Goal: Task Accomplishment & Management: Complete application form

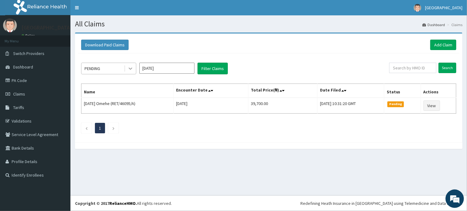
click at [131, 70] on icon at bounding box center [130, 68] width 6 height 6
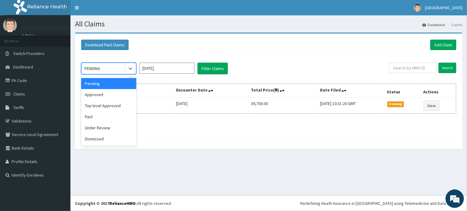
click at [162, 69] on input "[DATE]" at bounding box center [166, 68] width 55 height 11
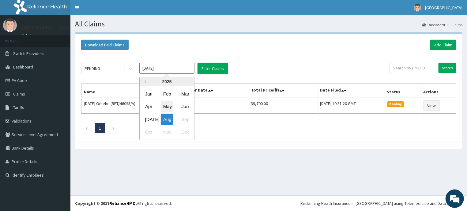
click at [168, 105] on div "May" at bounding box center [167, 106] width 12 height 11
type input "[DATE]"
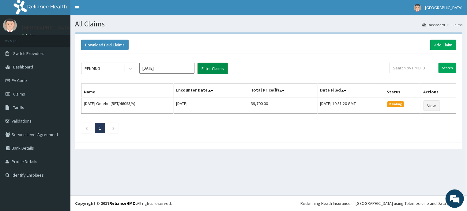
click at [217, 65] on button "Filter Claims" at bounding box center [213, 69] width 30 height 12
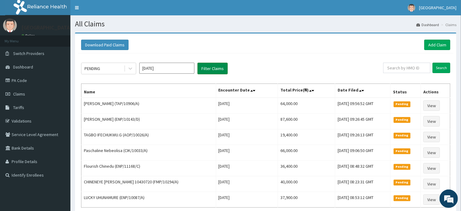
click at [217, 66] on button "Filter Claims" at bounding box center [213, 69] width 30 height 12
click at [130, 70] on icon at bounding box center [130, 68] width 6 height 6
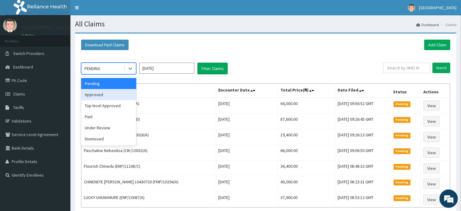
click at [95, 97] on div "Approved" at bounding box center [108, 94] width 55 height 11
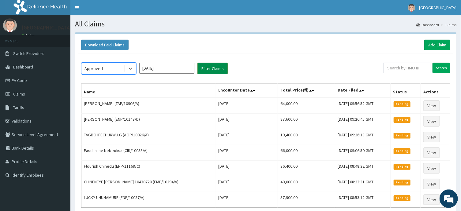
click at [211, 64] on button "Filter Claims" at bounding box center [213, 69] width 30 height 12
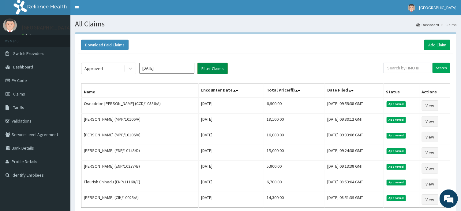
click at [216, 67] on button "Filter Claims" at bounding box center [213, 69] width 30 height 12
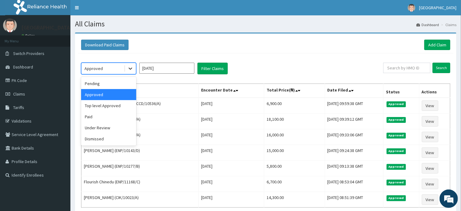
click at [135, 68] on div at bounding box center [130, 68] width 11 height 11
click at [118, 83] on div "Pending" at bounding box center [108, 83] width 55 height 11
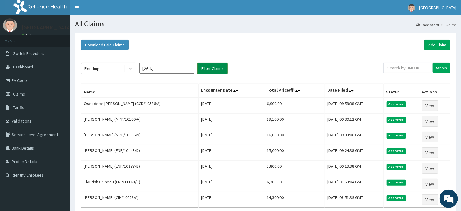
click at [211, 63] on button "Filter Claims" at bounding box center [213, 69] width 30 height 12
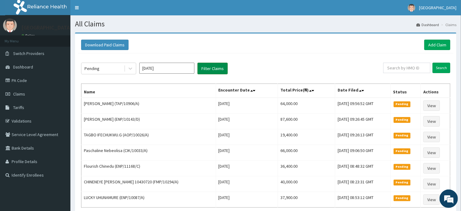
click at [208, 65] on button "Filter Claims" at bounding box center [213, 69] width 30 height 12
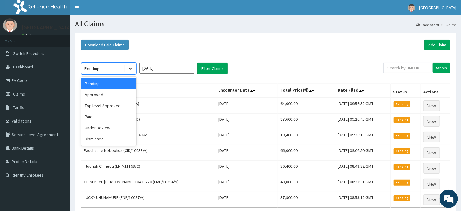
click at [131, 67] on icon at bounding box center [130, 68] width 6 height 6
click at [121, 129] on div "Under Review" at bounding box center [108, 127] width 55 height 11
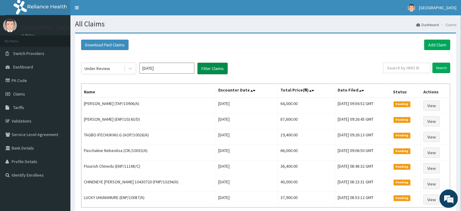
click at [211, 64] on button "Filter Claims" at bounding box center [213, 69] width 30 height 12
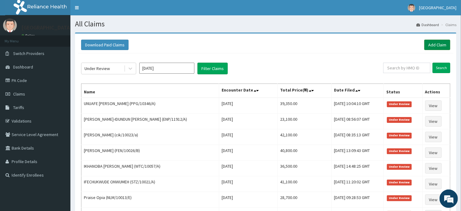
click at [436, 42] on link "Add Claim" at bounding box center [438, 45] width 26 height 10
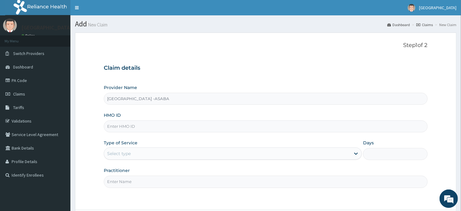
type input "St Lukes Hospital -ASABA"
type input "NBC/11388/A"
click at [268, 153] on div "Select type" at bounding box center [227, 153] width 247 height 10
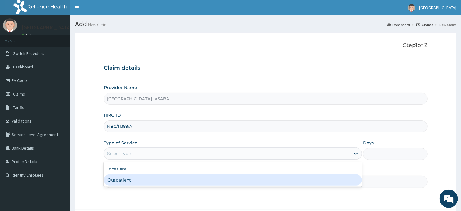
click at [189, 178] on div "Outpatient" at bounding box center [233, 179] width 258 height 11
type input "1"
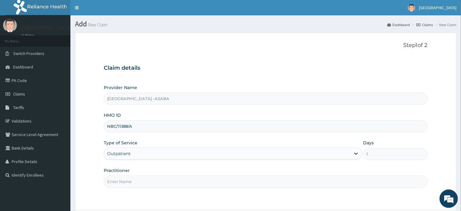
click at [212, 180] on input "Practitioner" at bounding box center [266, 181] width 324 height 12
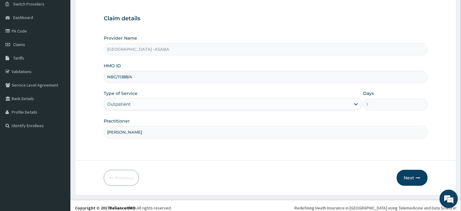
scroll to position [54, 0]
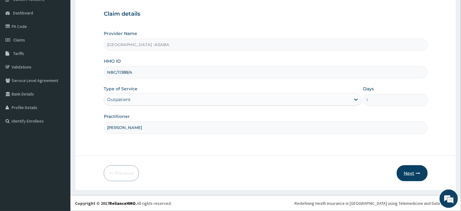
type input "DR BRUNO"
click at [414, 172] on button "Next" at bounding box center [412, 173] width 31 height 16
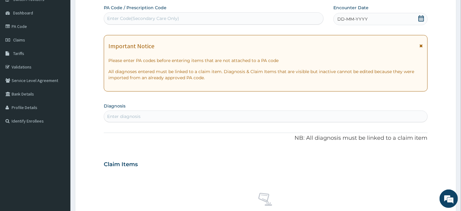
click at [232, 20] on div "Enter Code(Secondary Care Only)" at bounding box center [213, 18] width 219 height 10
click at [392, 21] on div "DD-MM-YYYY" at bounding box center [381, 19] width 94 height 12
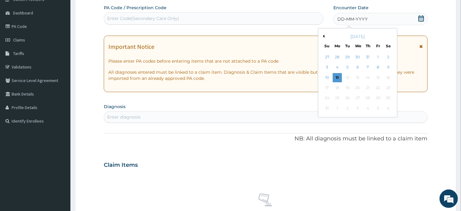
click at [324, 36] on button "Previous Month" at bounding box center [323, 36] width 3 height 3
click at [336, 77] on div "12" at bounding box center [337, 77] width 9 height 9
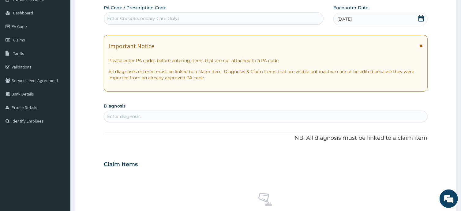
click at [261, 119] on div "Enter diagnosis" at bounding box center [265, 116] width 323 height 10
type input "D"
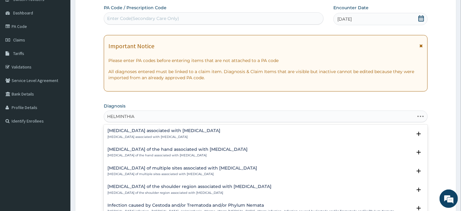
type input "HELMINTHIAS"
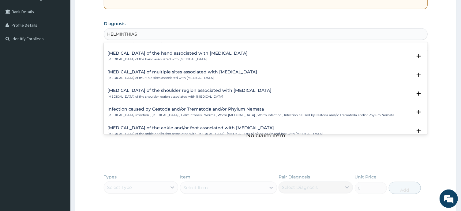
scroll to position [15, 0]
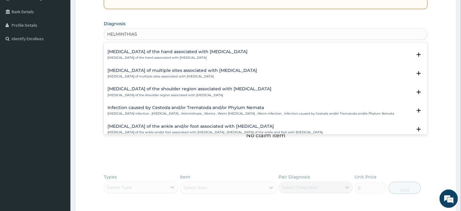
click at [306, 106] on h4 "Infection caused by Cestoda and/or Trematoda and/or Phylum Nemata" at bounding box center [251, 107] width 287 height 5
click at [262, 111] on div "Infection caused by Cestoda and/or Trematoda and/or Phylum Nemata Helminth infe…" at bounding box center [251, 110] width 287 height 11
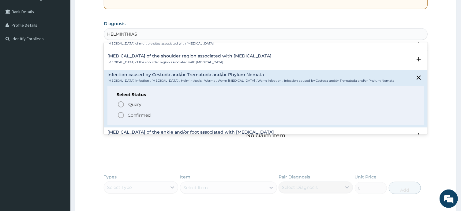
scroll to position [62, 0]
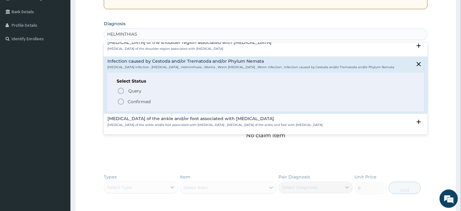
click at [122, 101] on icon "status option filled" at bounding box center [120, 101] width 7 height 7
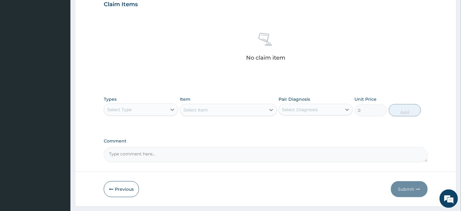
scroll to position [231, 0]
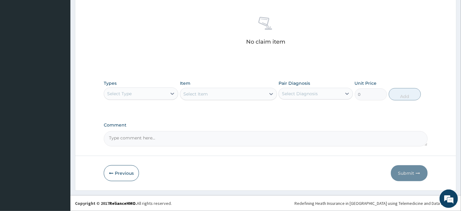
click at [164, 93] on div "Select Type" at bounding box center [135, 94] width 63 height 10
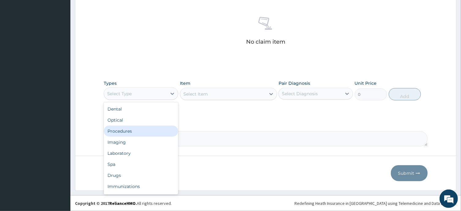
click at [141, 131] on div "Procedures" at bounding box center [141, 130] width 74 height 11
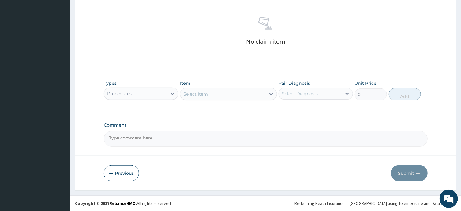
click at [244, 92] on div "Select Item" at bounding box center [228, 94] width 97 height 12
click at [238, 92] on div "Select Item" at bounding box center [222, 94] width 85 height 10
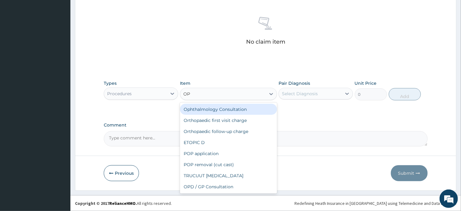
type input "OPD"
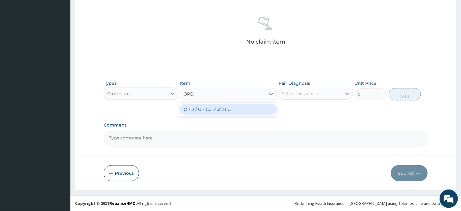
click at [263, 108] on div "OPD / GP Consultation" at bounding box center [228, 109] width 97 height 11
type input "4000"
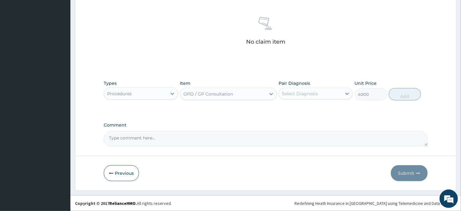
click at [304, 93] on div "Select Diagnosis" at bounding box center [300, 93] width 36 height 6
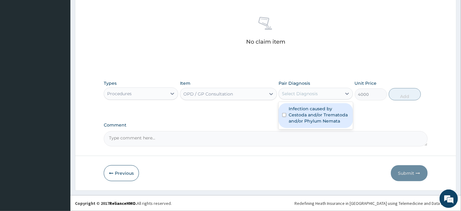
click at [303, 117] on label "Infection caused by Cestoda and/or Trematoda and/or Phylum Nemata" at bounding box center [319, 114] width 61 height 18
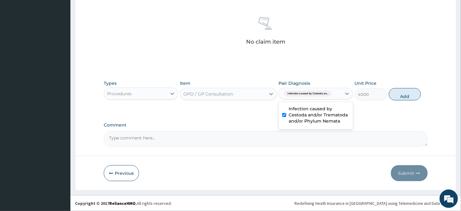
checkbox input "true"
click at [399, 91] on button "Add" at bounding box center [405, 94] width 32 height 12
type input "0"
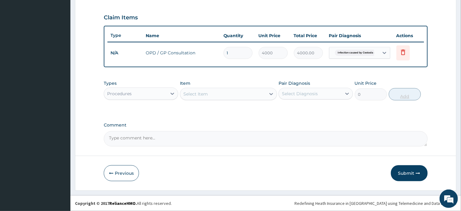
scroll to position [202, 0]
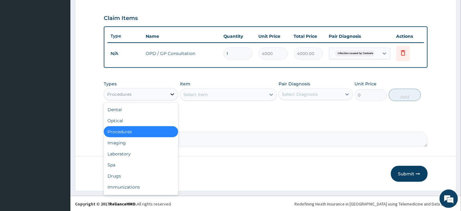
click at [173, 89] on div at bounding box center [172, 94] width 11 height 11
click at [143, 175] on div "Drugs" at bounding box center [141, 175] width 74 height 11
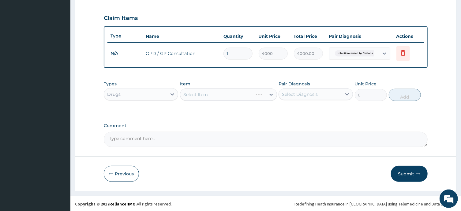
click at [239, 92] on div "Select Item" at bounding box center [228, 94] width 97 height 12
click at [243, 94] on div "Select Item" at bounding box center [222, 94] width 85 height 10
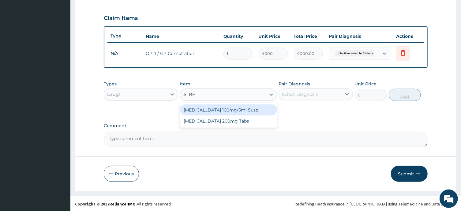
type input "ALBEN"
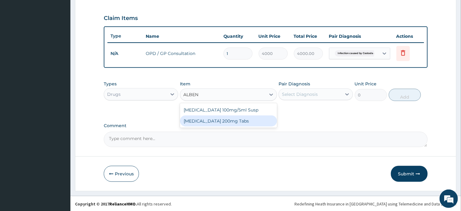
click at [254, 120] on div "Albendazole 200mg Tabs" at bounding box center [228, 120] width 97 height 11
type input "300"
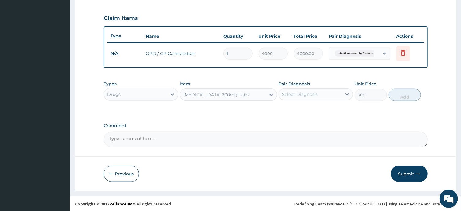
click at [314, 94] on div "Select Diagnosis" at bounding box center [300, 94] width 36 height 6
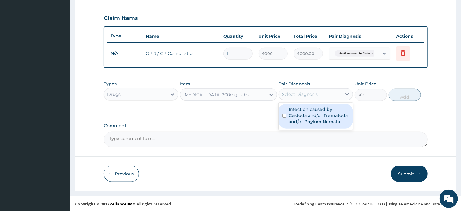
click at [307, 114] on label "Infection caused by Cestoda and/or Trematoda and/or Phylum Nemata" at bounding box center [319, 115] width 61 height 18
checkbox input "true"
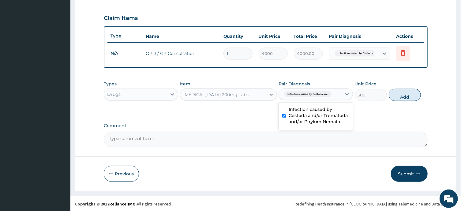
click at [405, 93] on button "Add" at bounding box center [405, 95] width 32 height 12
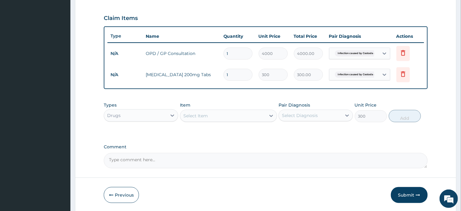
type input "0"
click at [237, 74] on input "1" at bounding box center [238, 75] width 29 height 12
type input "0.00"
type input "2"
type input "600.00"
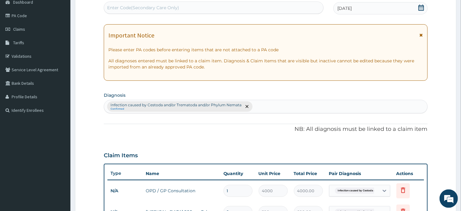
scroll to position [2, 0]
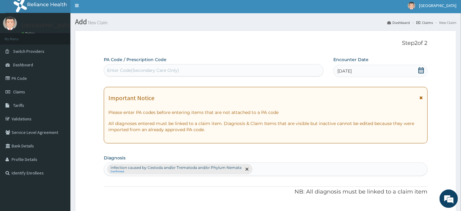
type input "2"
click at [324, 165] on div "Infection caused by Cestoda and/or Trematoda and/or Phylum Nemata Confirmed" at bounding box center [265, 168] width 323 height 13
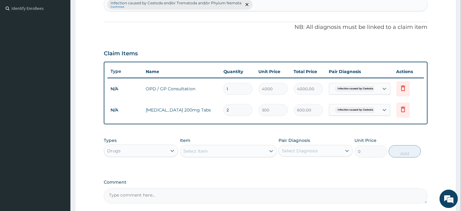
scroll to position [202, 0]
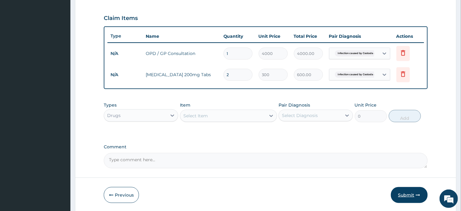
click at [408, 189] on button "Submit" at bounding box center [409, 195] width 37 height 16
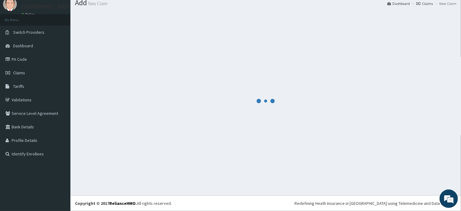
scroll to position [21, 0]
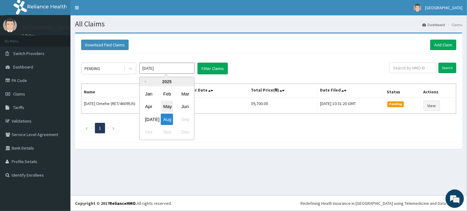
click at [170, 105] on div "May" at bounding box center [167, 106] width 12 height 11
type input "[DATE]"
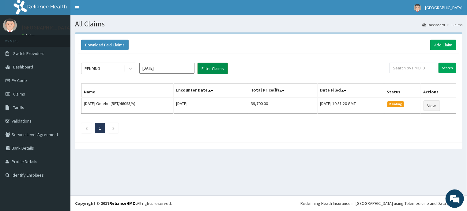
click at [216, 66] on button "Filter Claims" at bounding box center [213, 69] width 30 height 12
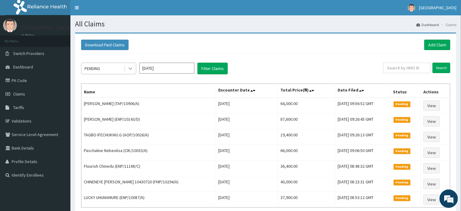
click at [133, 67] on icon at bounding box center [130, 68] width 6 height 6
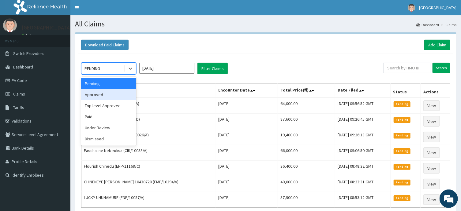
click at [108, 97] on div "Approved" at bounding box center [108, 94] width 55 height 11
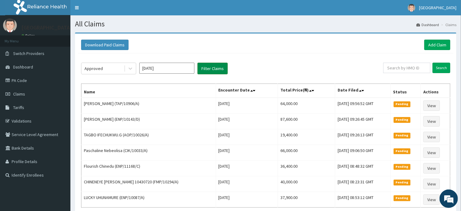
click at [220, 65] on button "Filter Claims" at bounding box center [213, 69] width 30 height 12
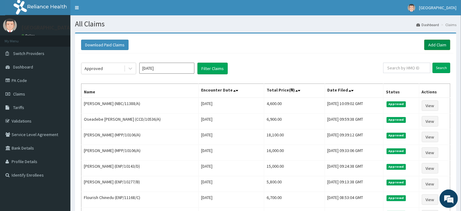
click at [435, 40] on link "Add Claim" at bounding box center [438, 45] width 26 height 10
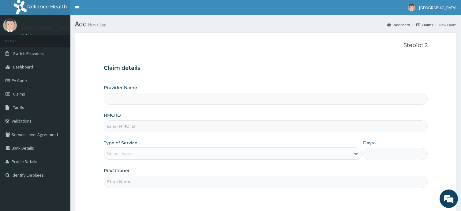
type input "St Lukes Hospital -ASABA"
click at [213, 120] on div "HMO ID" at bounding box center [266, 122] width 324 height 20
click at [213, 124] on input "HMO ID" at bounding box center [266, 126] width 324 height 12
type input "PPG/10332/A"
click at [280, 152] on div "Select type" at bounding box center [227, 153] width 247 height 10
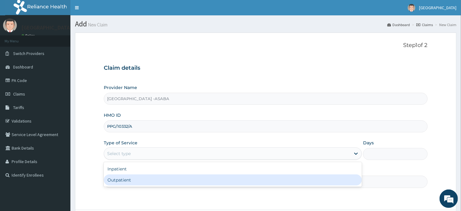
click at [241, 179] on div "Outpatient" at bounding box center [233, 179] width 258 height 11
type input "1"
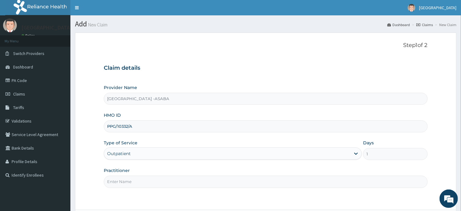
click at [291, 181] on input "Practitioner" at bounding box center [266, 181] width 324 height 12
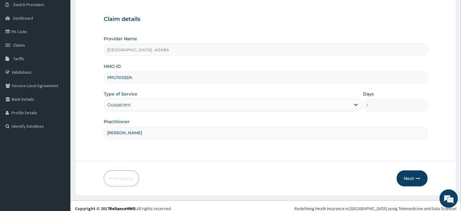
scroll to position [54, 0]
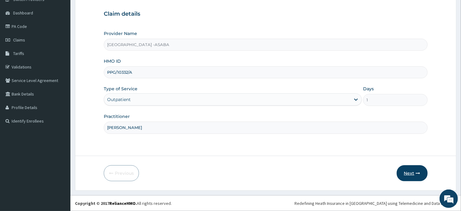
type input "DR BRUNO"
click at [410, 169] on button "Next" at bounding box center [412, 173] width 31 height 16
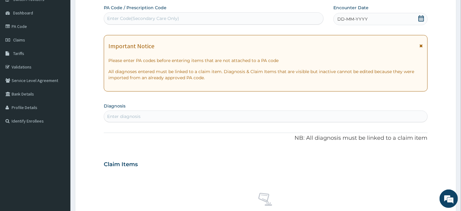
click at [265, 15] on div "Enter Code(Secondary Care Only)" at bounding box center [213, 18] width 219 height 10
click at [390, 18] on div "DD-MM-YYYY" at bounding box center [381, 19] width 94 height 12
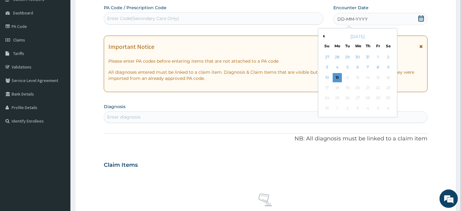
click at [325, 36] on button "Previous Month" at bounding box center [323, 36] width 3 height 3
click at [340, 75] on div "12" at bounding box center [337, 77] width 9 height 9
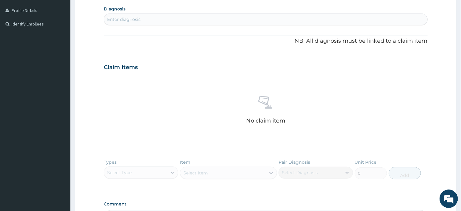
scroll to position [148, 0]
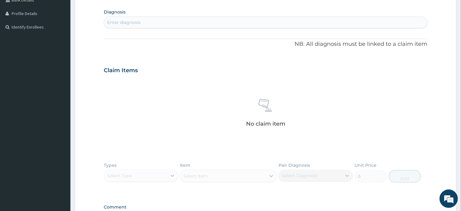
click at [235, 24] on div "Enter diagnosis" at bounding box center [265, 22] width 323 height 10
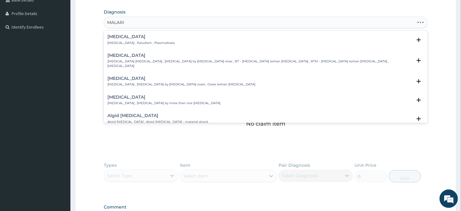
type input "MALARIA"
click at [111, 39] on h4 "Malaria" at bounding box center [141, 36] width 67 height 5
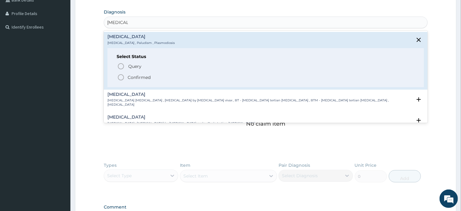
click at [121, 77] on icon "status option filled" at bounding box center [120, 77] width 7 height 7
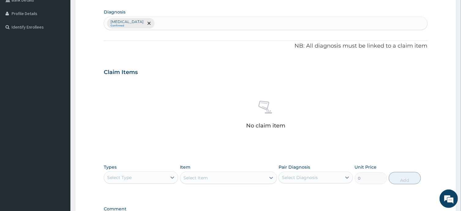
click at [160, 21] on div "Malaria Confirmed" at bounding box center [265, 23] width 323 height 13
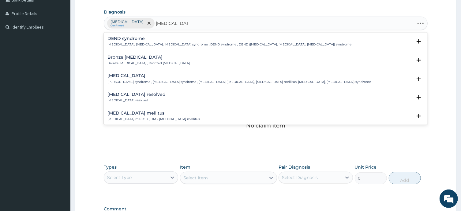
type input "DIABETES MELL"
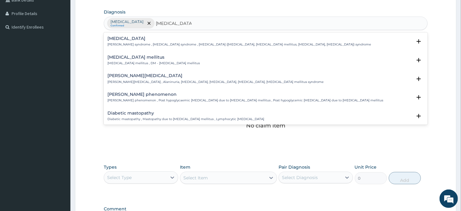
click at [126, 58] on h4 "Diabetes mellitus" at bounding box center [154, 57] width 93 height 5
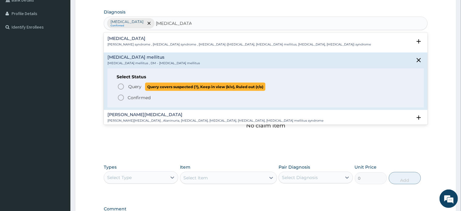
click at [121, 85] on icon "status option query" at bounding box center [120, 86] width 7 height 7
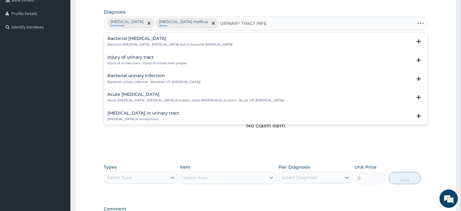
type input "URINARY TRACT INFEC"
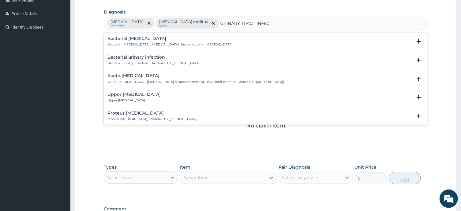
click at [139, 72] on div "Acute urinary tract infection Acute urinary tract infection , Urinary tract inf…" at bounding box center [266, 80] width 324 height 19
click at [132, 61] on p "Bacterial urinary infection , Bacterial UTI (urinary tract infection)" at bounding box center [154, 63] width 93 height 4
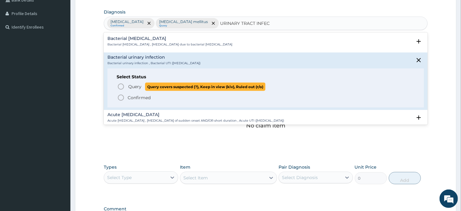
click at [121, 88] on icon "status option query" at bounding box center [120, 86] width 7 height 7
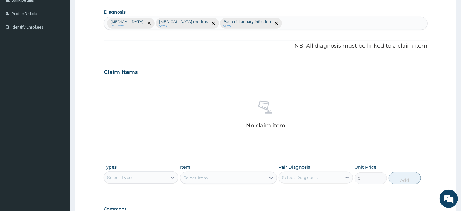
click at [299, 16] on section "Diagnosis Malaria Confirmed Diabetes mellitus Query Bacterial urinary infection…" at bounding box center [266, 18] width 324 height 23
click at [294, 22] on div "Malaria Confirmed Diabetes mellitus Query Bacterial urinary infection Query" at bounding box center [265, 23] width 323 height 13
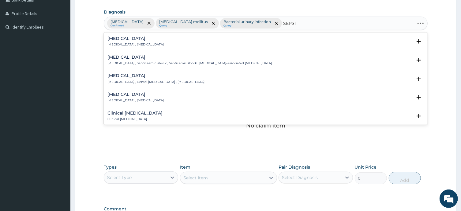
type input "SEPSIS"
click at [123, 38] on h4 "Sepsis" at bounding box center [136, 38] width 56 height 5
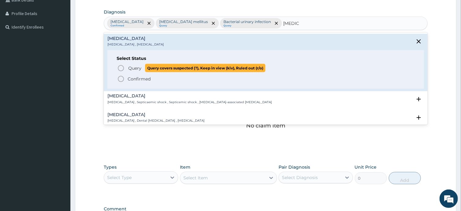
click at [120, 68] on icon "status option query" at bounding box center [120, 67] width 7 height 7
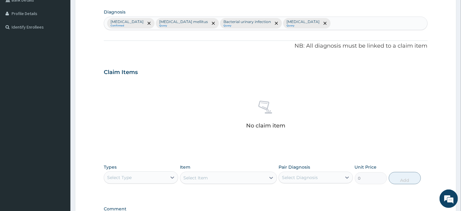
scroll to position [231, 0]
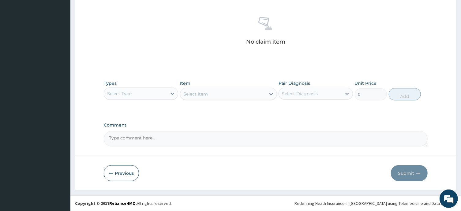
click at [144, 89] on div "Select Type" at bounding box center [135, 94] width 63 height 10
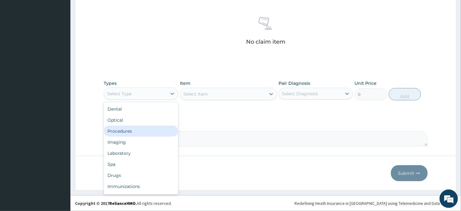
click at [146, 130] on div "Procedures" at bounding box center [141, 130] width 74 height 11
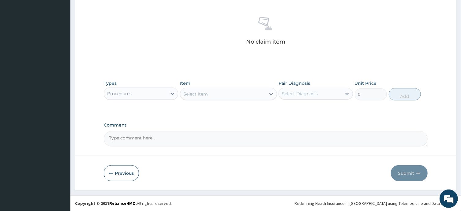
click at [236, 93] on div "Select Item" at bounding box center [222, 94] width 85 height 10
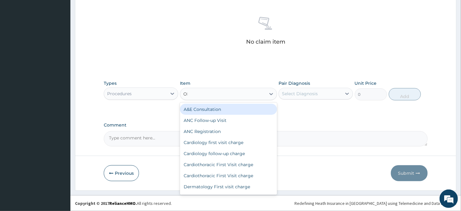
type input "OPD"
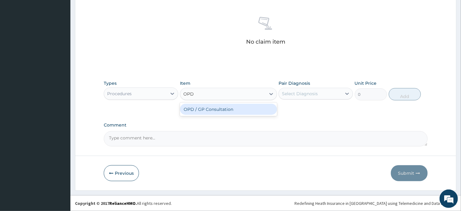
click at [256, 108] on div "OPD / GP Consultation" at bounding box center [228, 109] width 97 height 11
type input "4000"
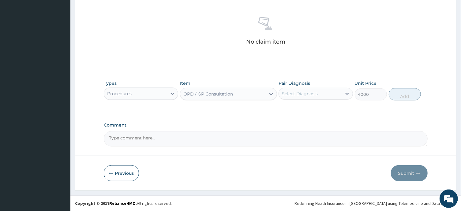
click at [316, 88] on div "Select Diagnosis" at bounding box center [316, 94] width 74 height 12
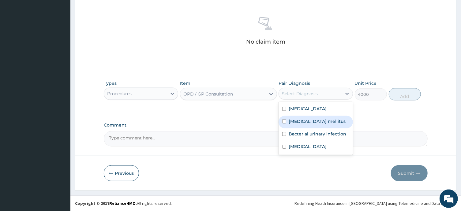
drag, startPoint x: 317, startPoint y: 109, endPoint x: 320, endPoint y: 124, distance: 15.1
click at [320, 124] on div "Malaria Diabetes mellitus Bacterial urinary infection Sepsis" at bounding box center [316, 128] width 74 height 53
click at [320, 124] on label "Diabetes mellitus" at bounding box center [317, 121] width 57 height 6
checkbox input "true"
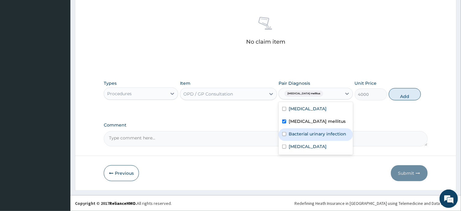
click at [309, 139] on div "Bacterial urinary infection" at bounding box center [316, 134] width 74 height 13
checkbox input "true"
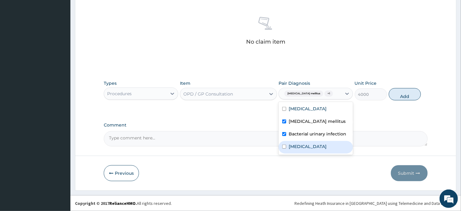
click at [310, 141] on div "Sepsis" at bounding box center [316, 147] width 74 height 13
checkbox input "true"
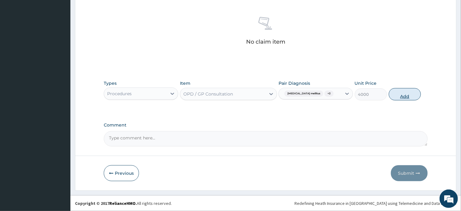
click at [413, 92] on button "Add" at bounding box center [405, 94] width 32 height 12
type input "0"
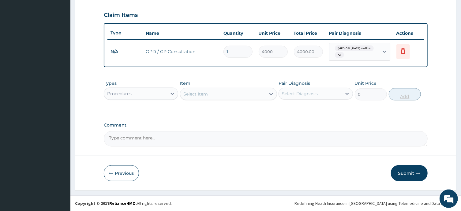
scroll to position [202, 0]
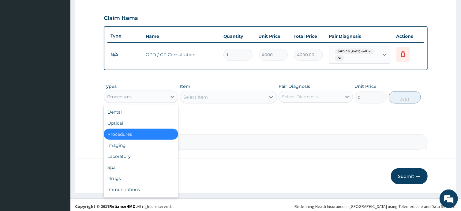
click at [164, 90] on div "Procedures" at bounding box center [141, 96] width 74 height 12
click at [147, 154] on div "Laboratory" at bounding box center [141, 155] width 74 height 11
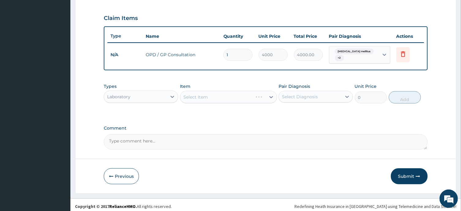
click at [247, 95] on div "Select Item" at bounding box center [228, 97] width 97 height 12
click at [241, 97] on div "Select Item" at bounding box center [222, 97] width 85 height 10
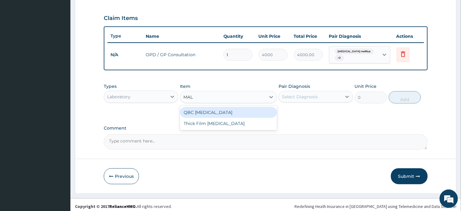
type input "MALA"
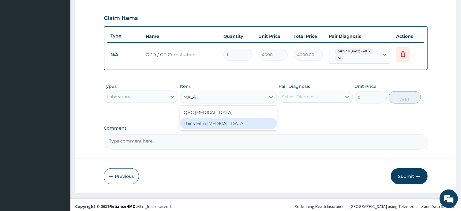
click at [245, 118] on div "Thick Film Malaria" at bounding box center [228, 123] width 97 height 11
type input "2000"
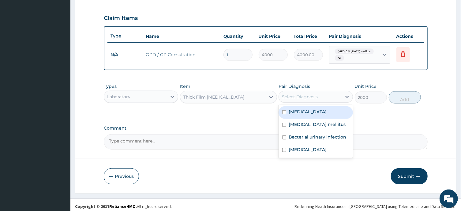
click at [313, 97] on div "Select Diagnosis" at bounding box center [300, 96] width 36 height 6
click at [302, 108] on label "Malaria" at bounding box center [308, 111] width 38 height 6
checkbox input "true"
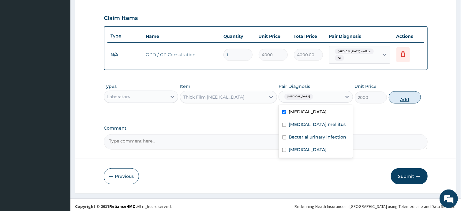
click at [396, 99] on button "Add" at bounding box center [405, 97] width 32 height 12
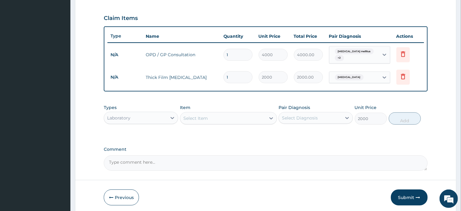
type input "0"
click at [219, 114] on div "Select Item" at bounding box center [222, 118] width 85 height 10
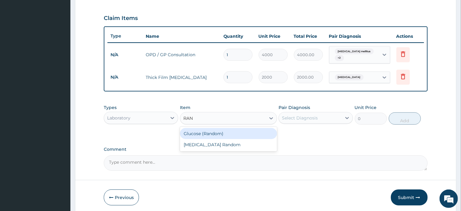
type input "RAND"
click at [224, 135] on div "Glucose (Random)" at bounding box center [228, 133] width 97 height 11
type input "1800"
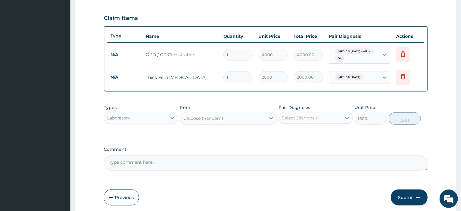
click at [314, 116] on div "Select Diagnosis" at bounding box center [300, 118] width 36 height 6
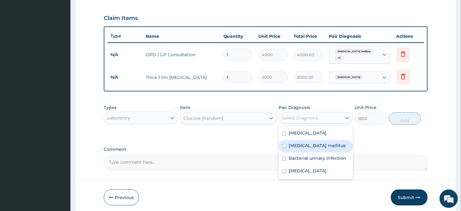
click at [314, 144] on label "Diabetes mellitus" at bounding box center [317, 145] width 57 height 6
checkbox input "true"
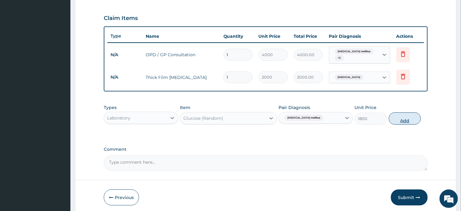
click at [399, 115] on button "Add" at bounding box center [405, 118] width 32 height 12
type input "0"
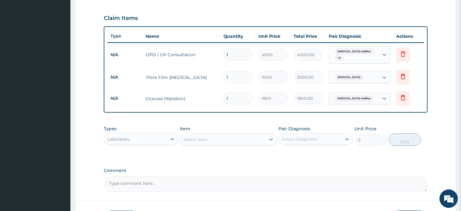
type input "0.00"
type input "1"
type input "1800.00"
click at [222, 139] on div "Select Item" at bounding box center [222, 139] width 85 height 10
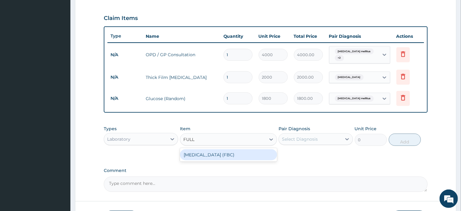
type input "FULL B"
click at [235, 158] on div "Full Blood Count (FBC)" at bounding box center [228, 154] width 97 height 11
type input "6000"
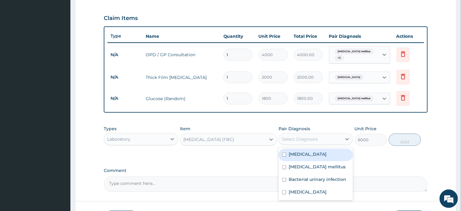
click at [318, 138] on div "Select Diagnosis" at bounding box center [310, 139] width 63 height 10
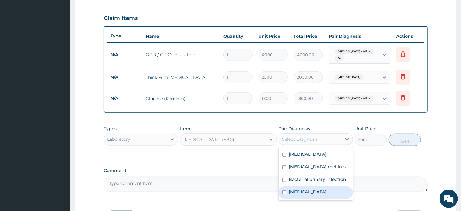
click at [316, 191] on div "Sepsis" at bounding box center [316, 192] width 74 height 13
checkbox input "true"
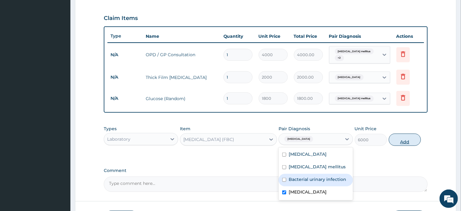
click at [410, 134] on button "Add" at bounding box center [405, 139] width 32 height 12
type input "0"
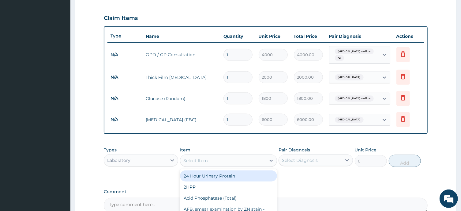
click at [252, 159] on div "Select Item" at bounding box center [222, 160] width 85 height 10
type input "URINALY"
click at [261, 170] on div "Urinalysis" at bounding box center [228, 175] width 97 height 11
type input "2000"
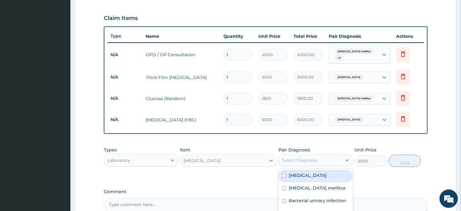
click at [308, 161] on div "Select Diagnosis" at bounding box center [300, 160] width 36 height 6
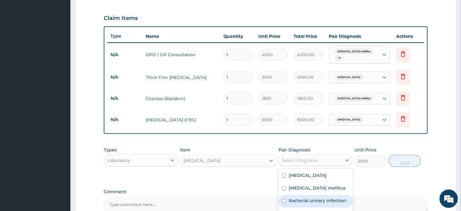
click at [328, 200] on label "Bacterial urinary infection" at bounding box center [318, 200] width 58 height 6
checkbox input "true"
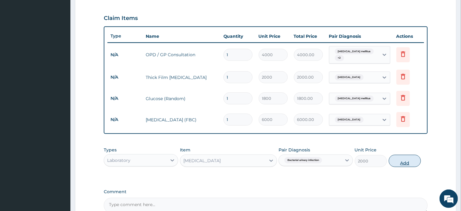
click at [408, 156] on button "Add" at bounding box center [405, 160] width 32 height 12
type input "0"
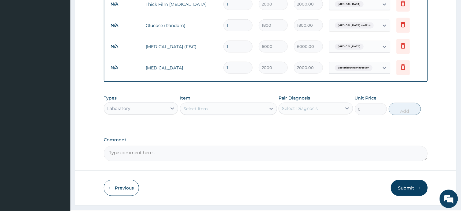
scroll to position [288, 0]
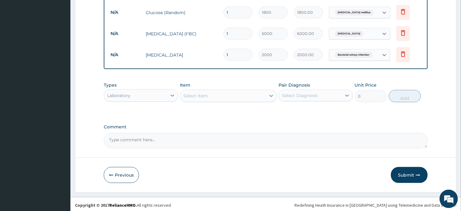
click at [219, 93] on div "Select Item" at bounding box center [222, 95] width 85 height 10
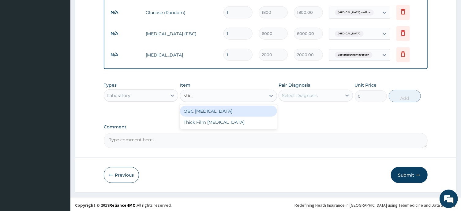
type input "MALA"
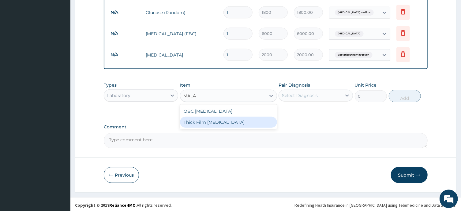
click at [226, 120] on div "Thick Film Malaria" at bounding box center [228, 121] width 97 height 11
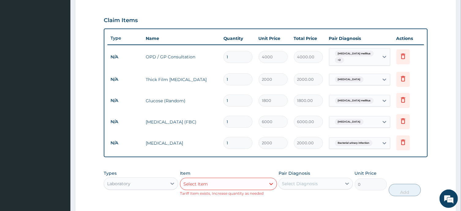
scroll to position [294, 0]
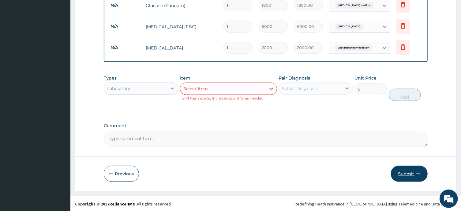
click at [411, 171] on button "Submit" at bounding box center [409, 173] width 37 height 16
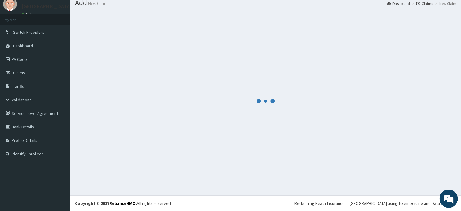
scroll to position [21, 0]
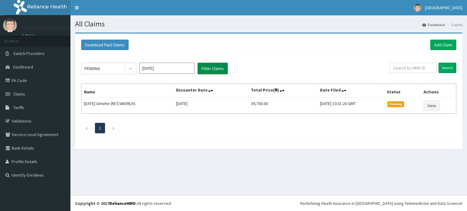
click at [219, 67] on button "Filter Claims" at bounding box center [213, 69] width 30 height 12
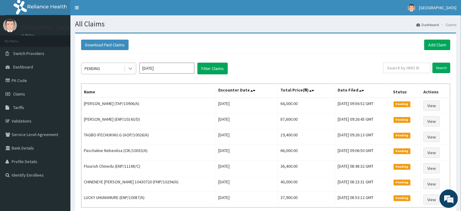
click at [128, 66] on icon at bounding box center [130, 68] width 6 height 6
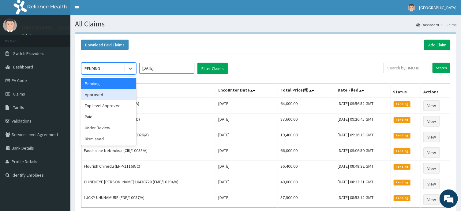
click at [123, 94] on div "Approved" at bounding box center [108, 94] width 55 height 11
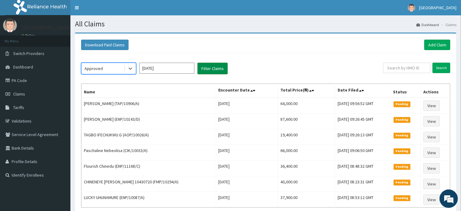
click at [212, 66] on button "Filter Claims" at bounding box center [213, 69] width 30 height 12
